Goal: Task Accomplishment & Management: Use online tool/utility

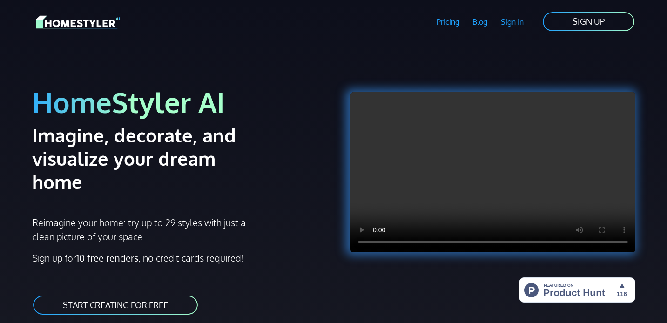
click at [150, 294] on link "START CREATING FOR FREE" at bounding box center [115, 304] width 167 height 21
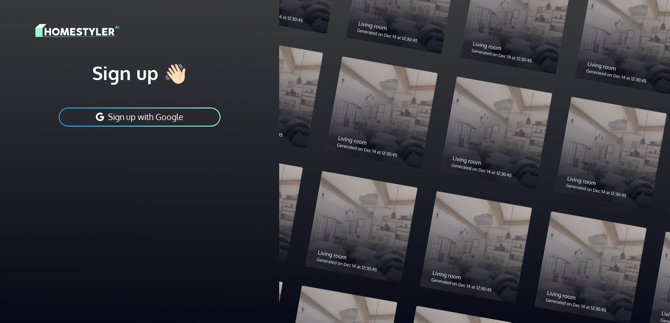
click at [165, 118] on button "Sign up with Google" at bounding box center [140, 117] width 164 height 21
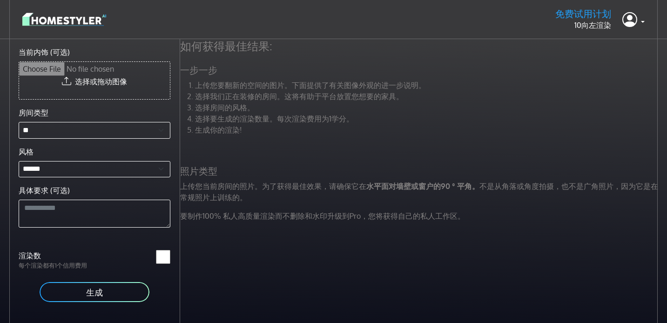
click at [134, 87] on input "当前内饰 (可选)" at bounding box center [94, 80] width 151 height 37
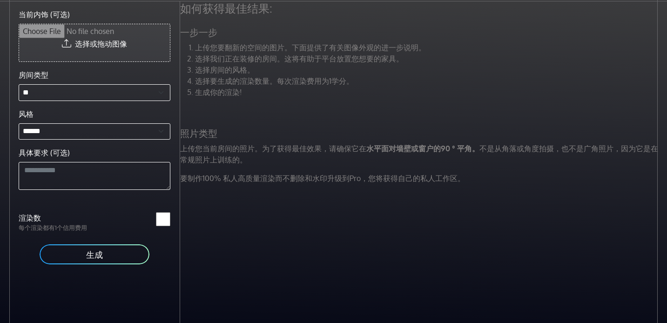
scroll to position [39, 0]
